Goal: Entertainment & Leisure: Consume media (video, audio)

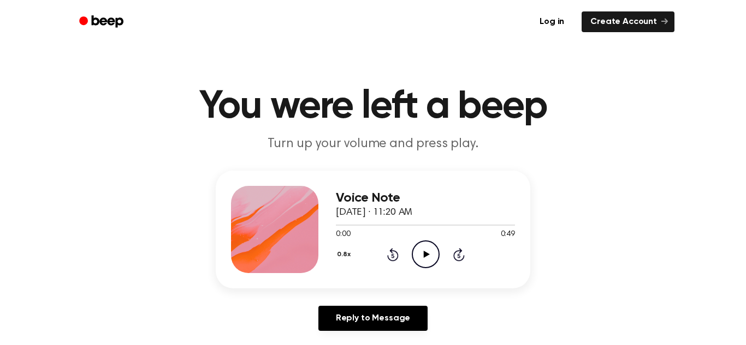
click at [425, 253] on icon at bounding box center [426, 254] width 6 height 7
click at [425, 254] on icon at bounding box center [426, 254] width 6 height 7
click at [425, 252] on icon "Play Audio" at bounding box center [426, 255] width 28 height 28
